Goal: Transaction & Acquisition: Purchase product/service

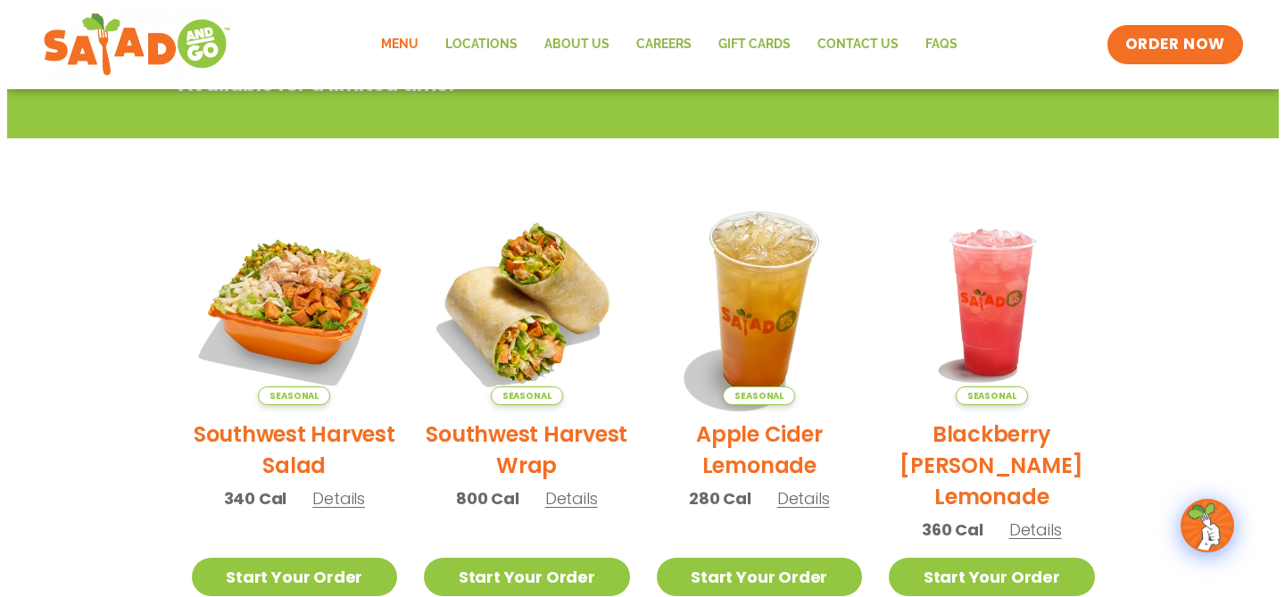
scroll to position [312, 0]
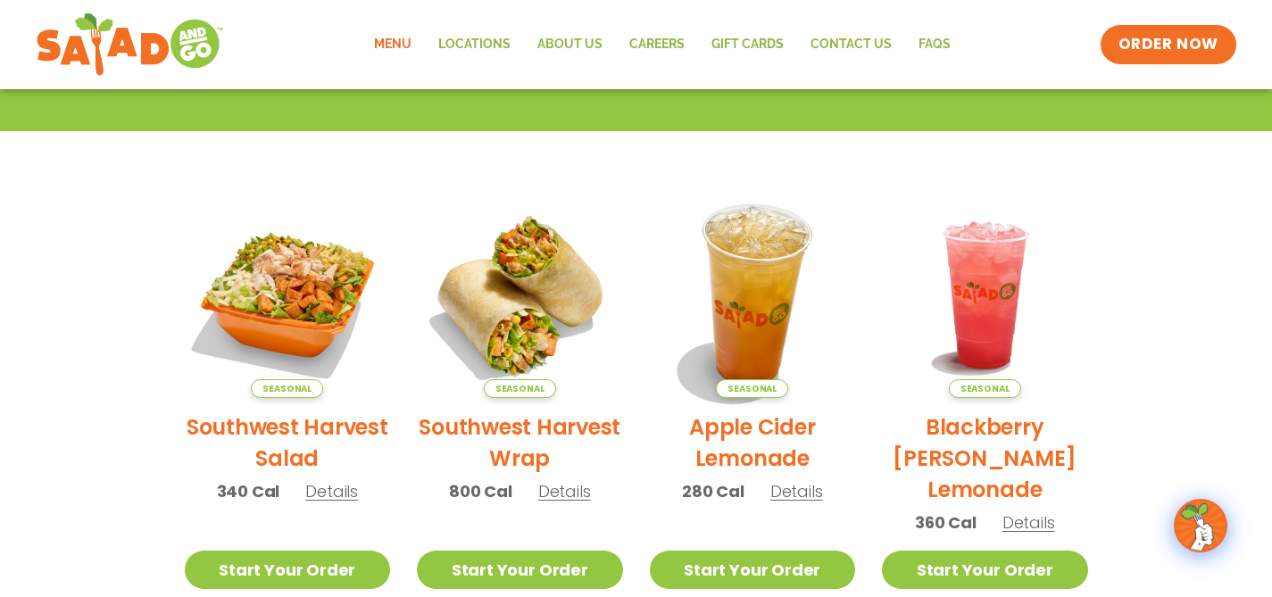
click at [768, 335] on img at bounding box center [752, 295] width 242 height 242
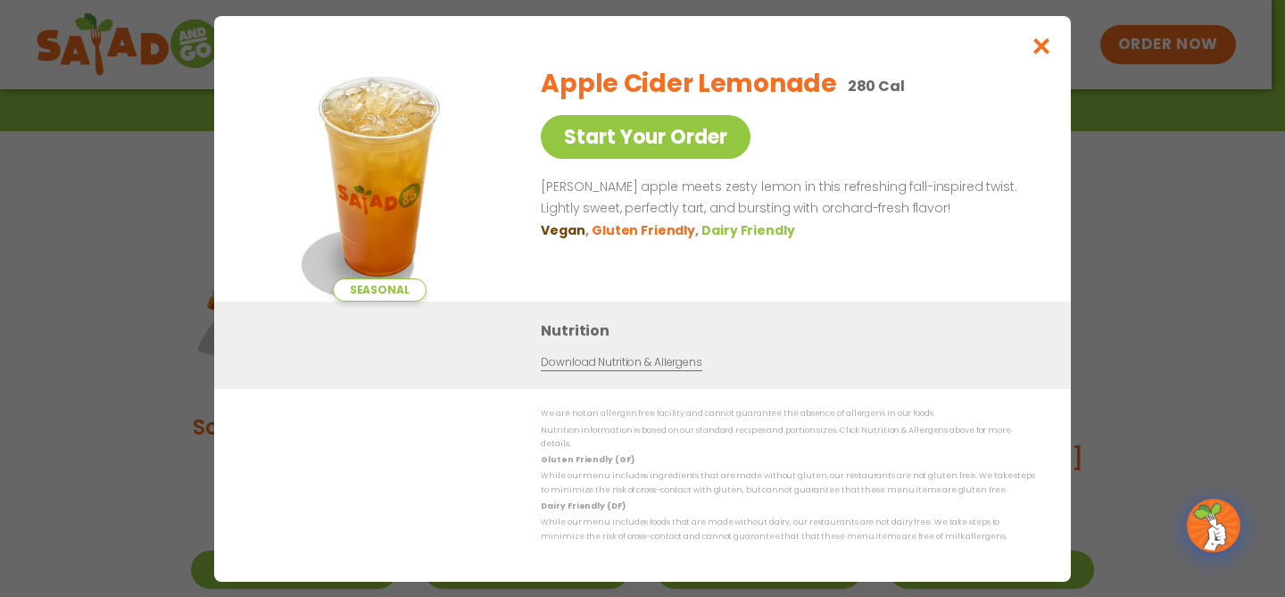
click at [1108, 207] on div "Seasonal Start Your Order Apple Cider Lemonade 280 Cal Start Your Order Crisp a…" at bounding box center [642, 298] width 1285 height 597
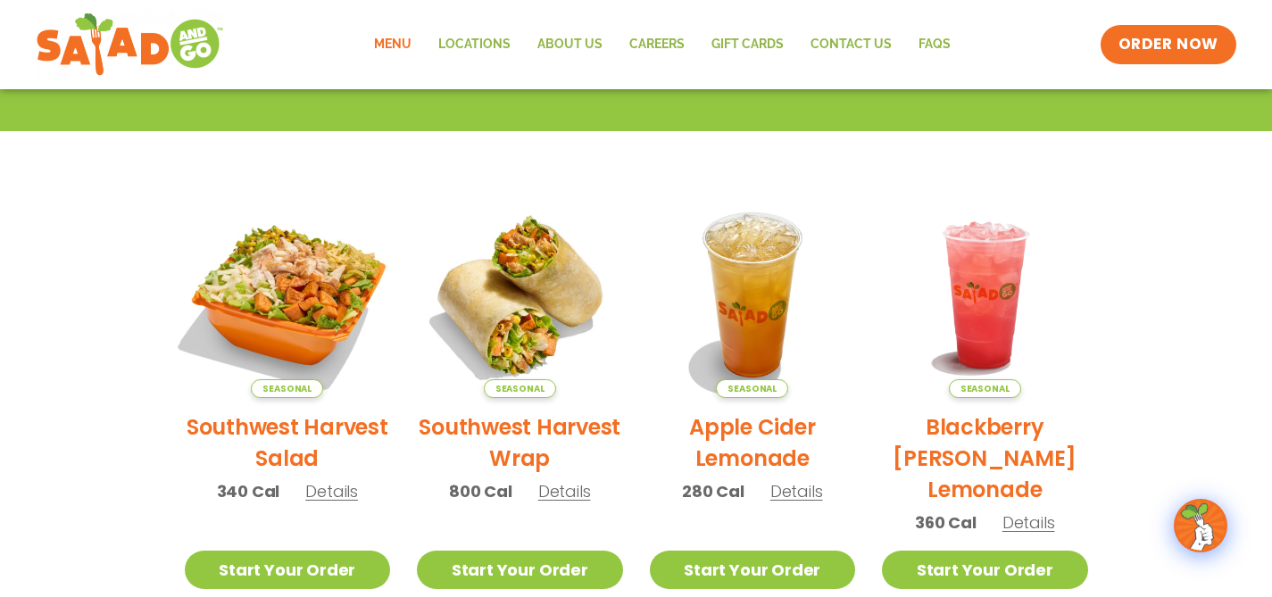
click at [337, 295] on img at bounding box center [287, 295] width 242 height 242
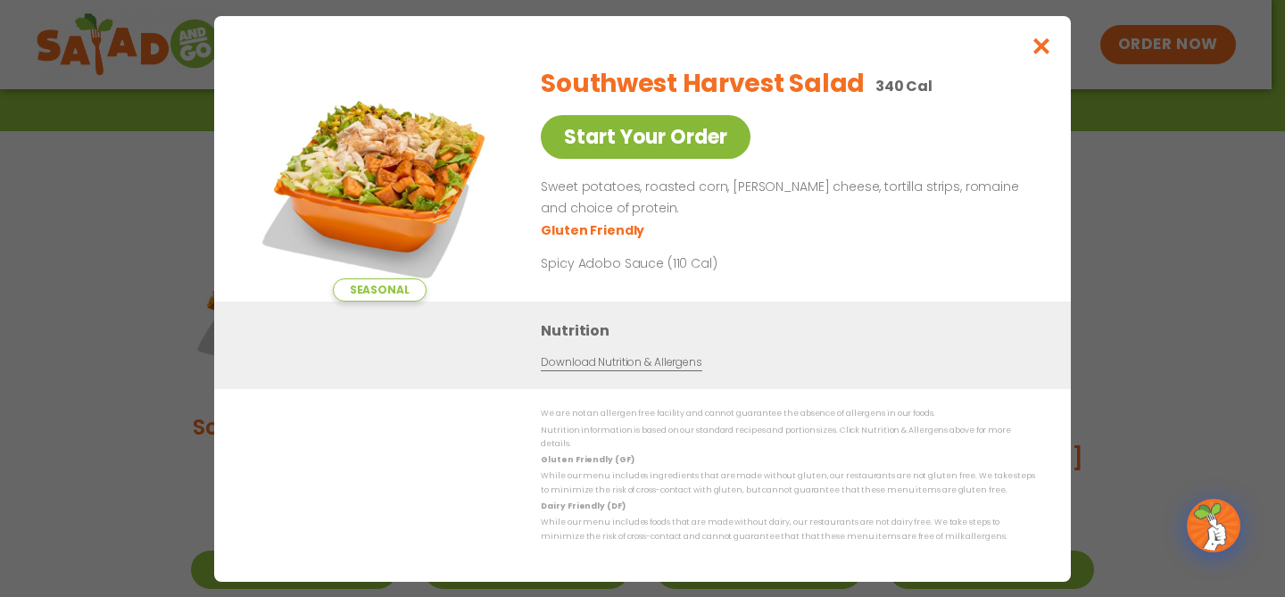
click at [621, 134] on link "Start Your Order" at bounding box center [646, 137] width 210 height 44
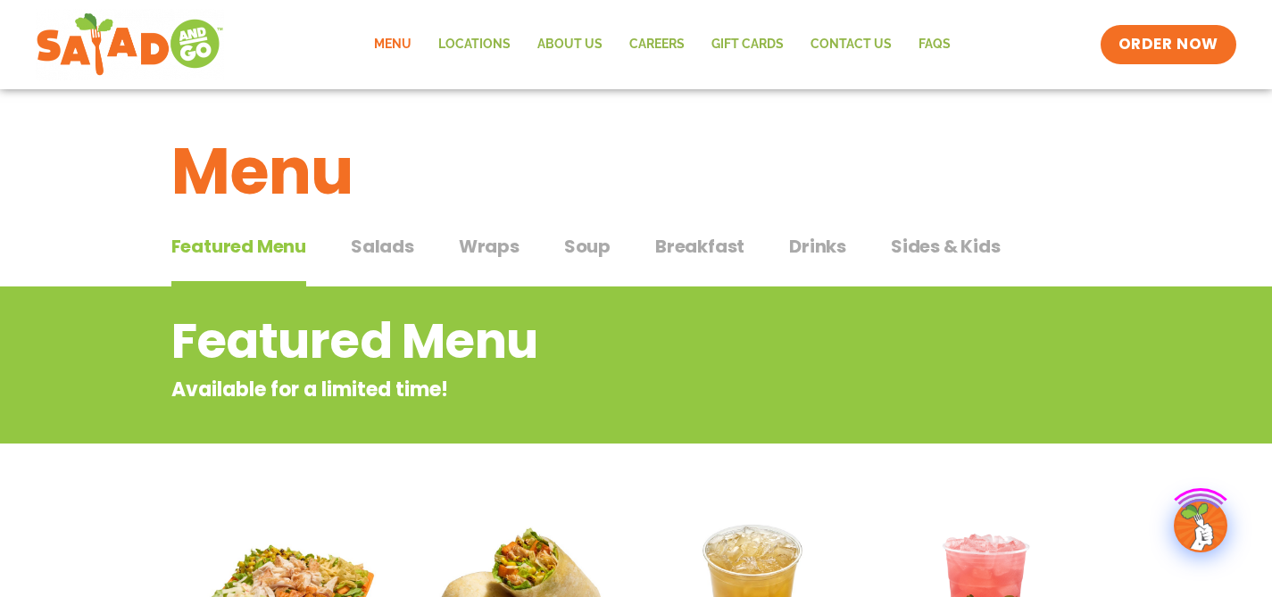
scroll to position [114, 0]
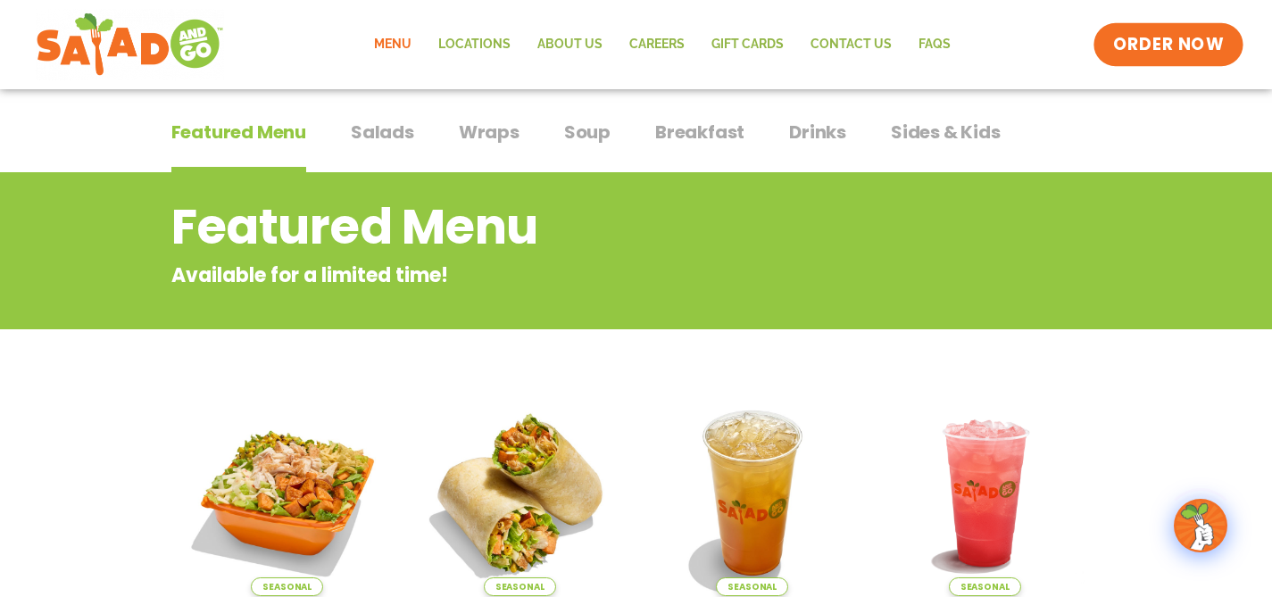
click at [1168, 51] on span "ORDER NOW" at bounding box center [1168, 44] width 111 height 23
